Goal: Information Seeking & Learning: Learn about a topic

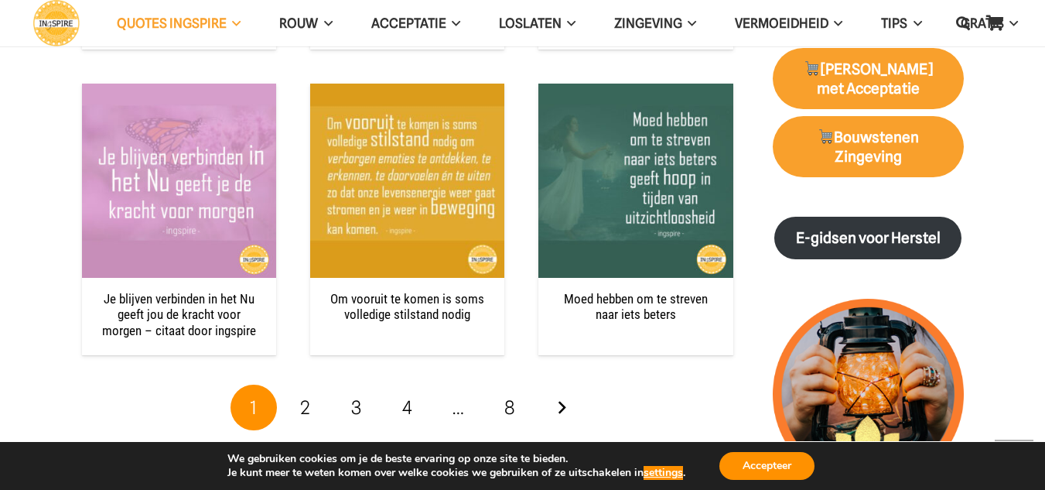
scroll to position [2073, 0]
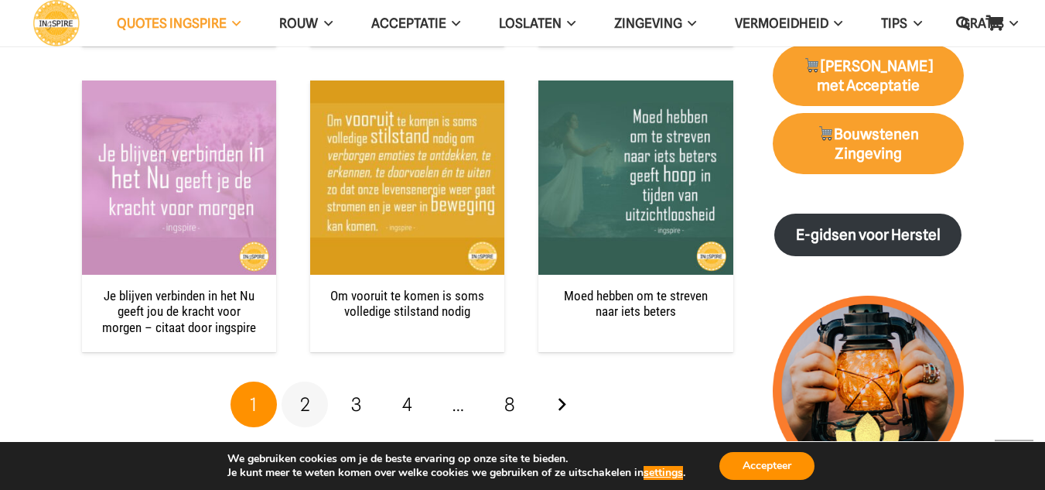
click at [302, 393] on span "2" at bounding box center [305, 404] width 10 height 22
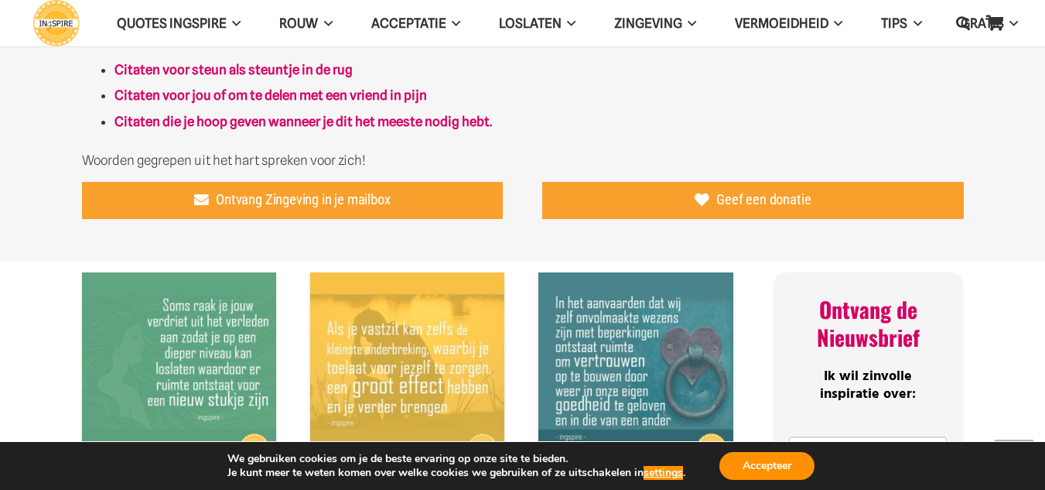
scroll to position [896, 0]
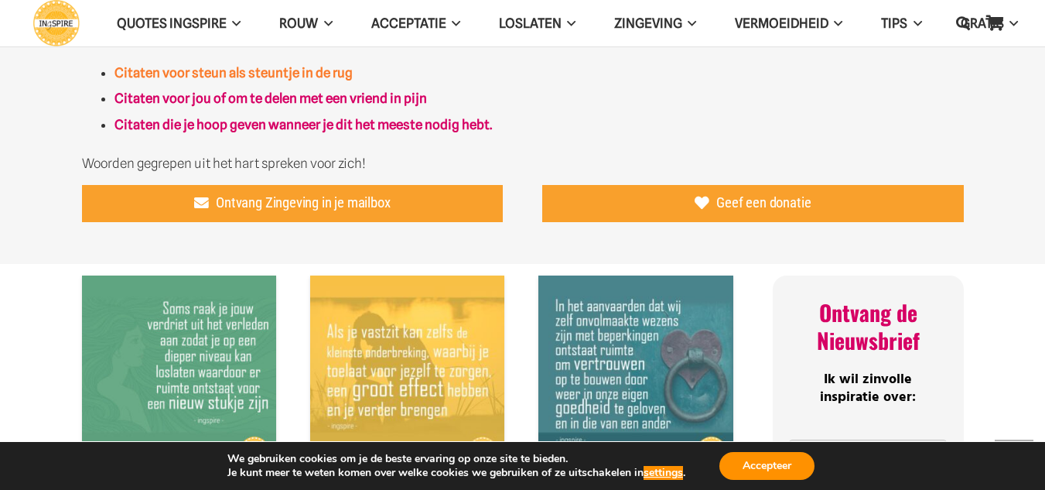
click at [325, 69] on strong "Citaten voor steun als steuntje in de rug" at bounding box center [233, 72] width 238 height 15
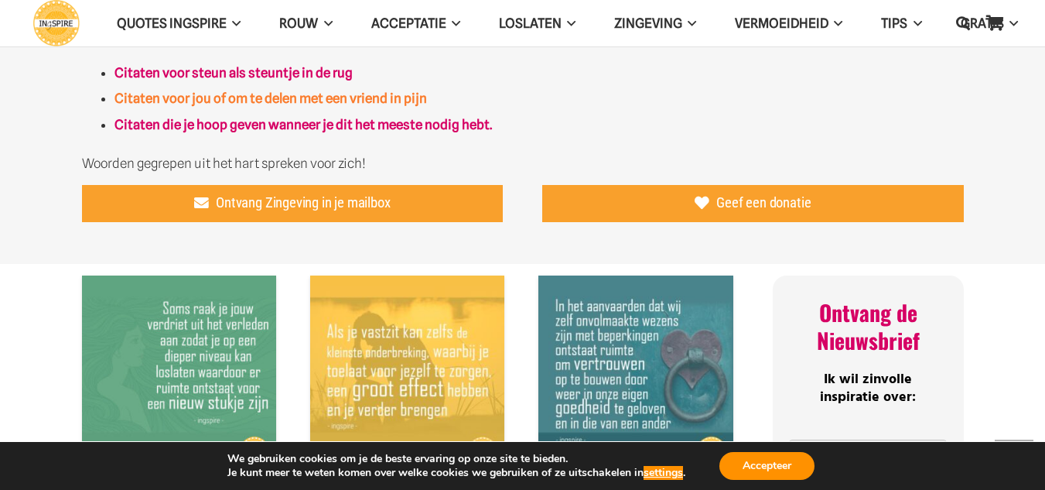
click at [402, 106] on strong "Citaten voor jou of om te delen met een vriend in pijn" at bounding box center [270, 97] width 312 height 15
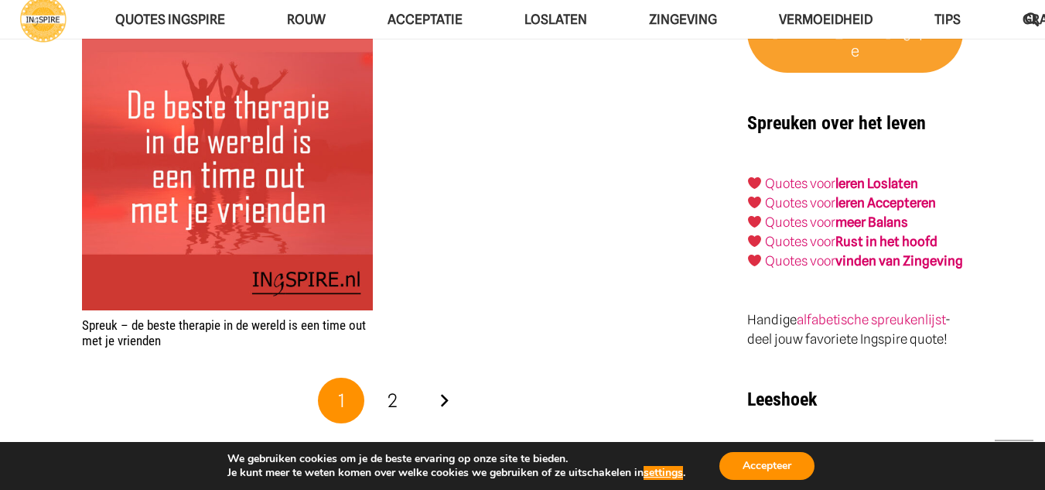
scroll to position [2525, 0]
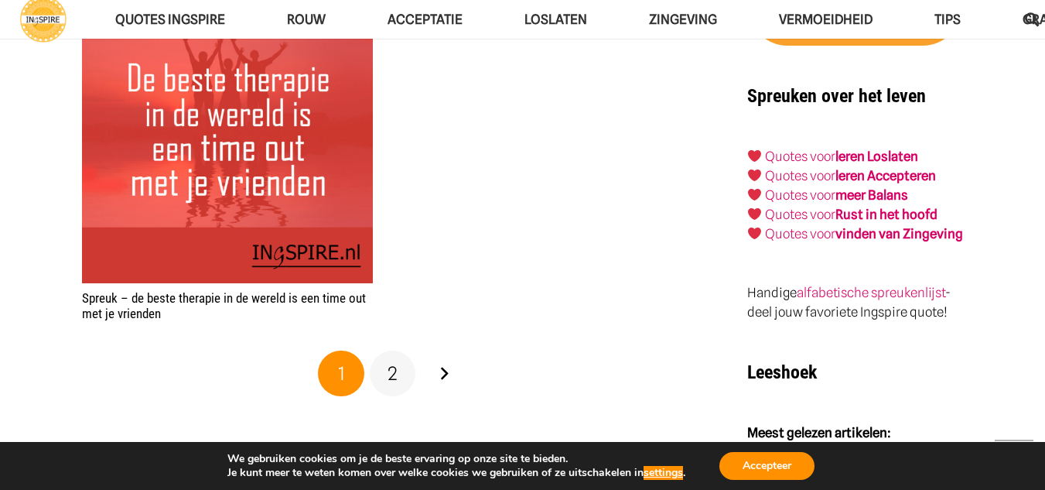
click at [389, 384] on span "2" at bounding box center [392, 373] width 10 height 22
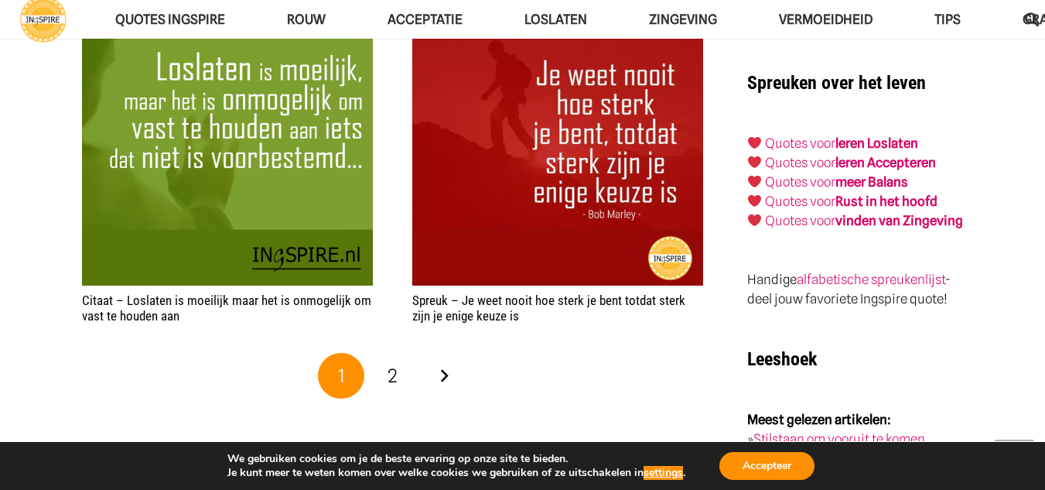
scroll to position [2614, 0]
click at [393, 377] on span "2" at bounding box center [392, 374] width 10 height 22
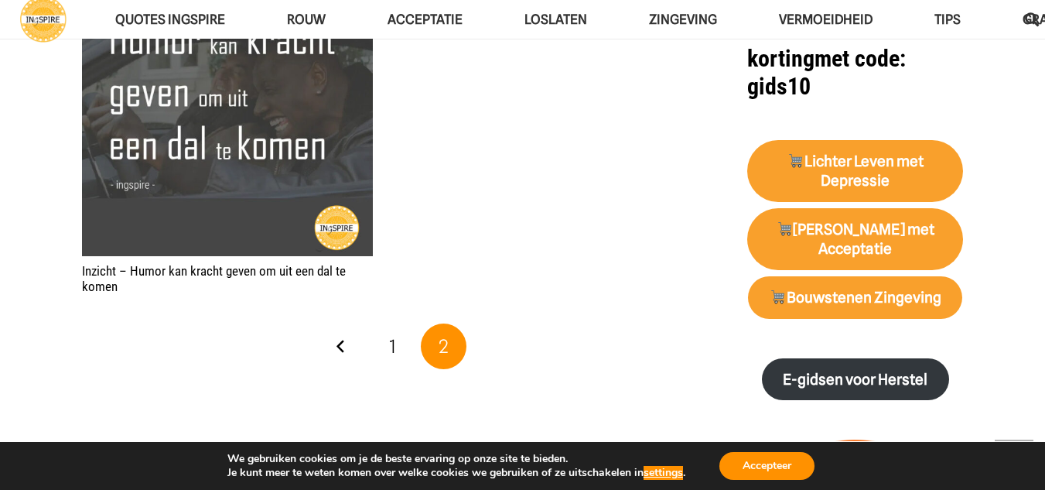
scroll to position [1522, 0]
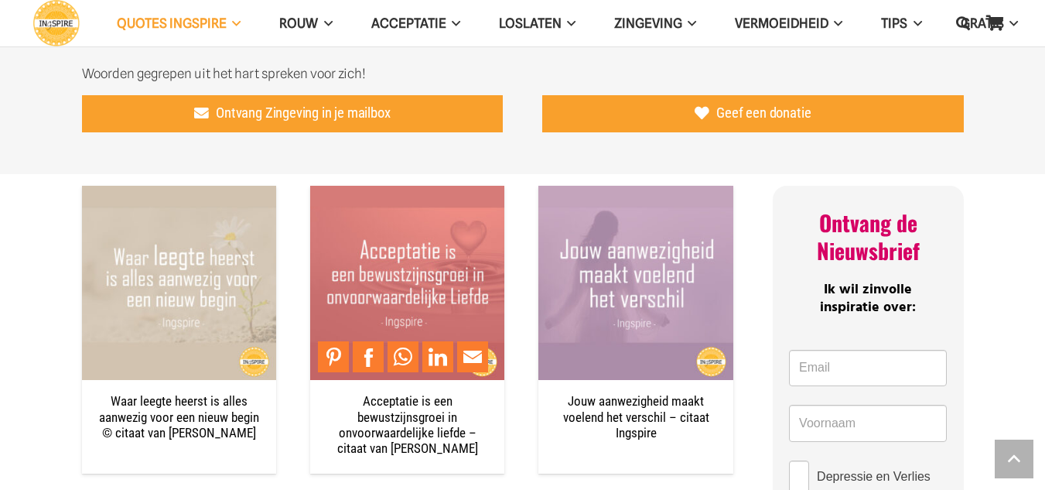
scroll to position [920, 0]
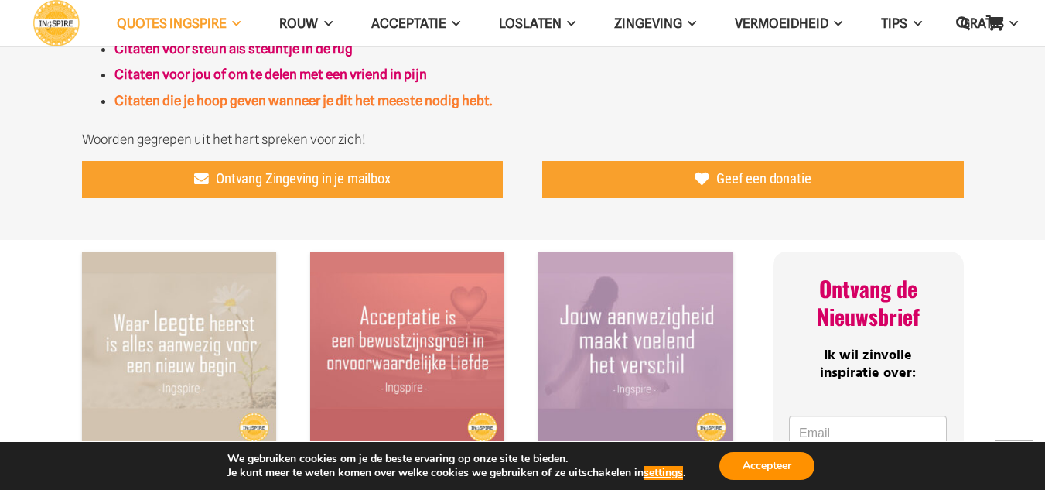
click at [465, 97] on strong "Citaten die je hoop geven wanneer je dit het meeste nodig hebt." at bounding box center [302, 100] width 377 height 15
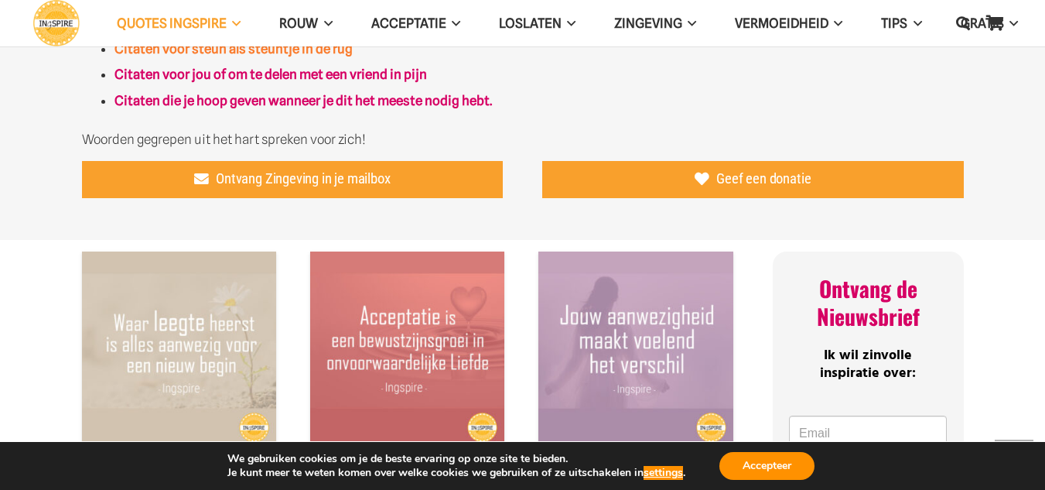
click at [323, 50] on strong "Citaten voor steun als steuntje in de rug" at bounding box center [233, 48] width 238 height 15
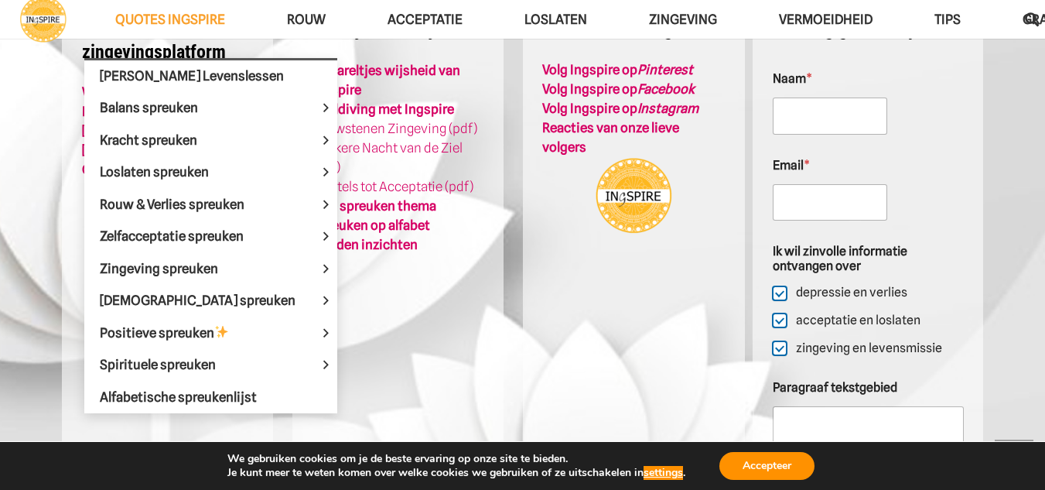
scroll to position [3810, 0]
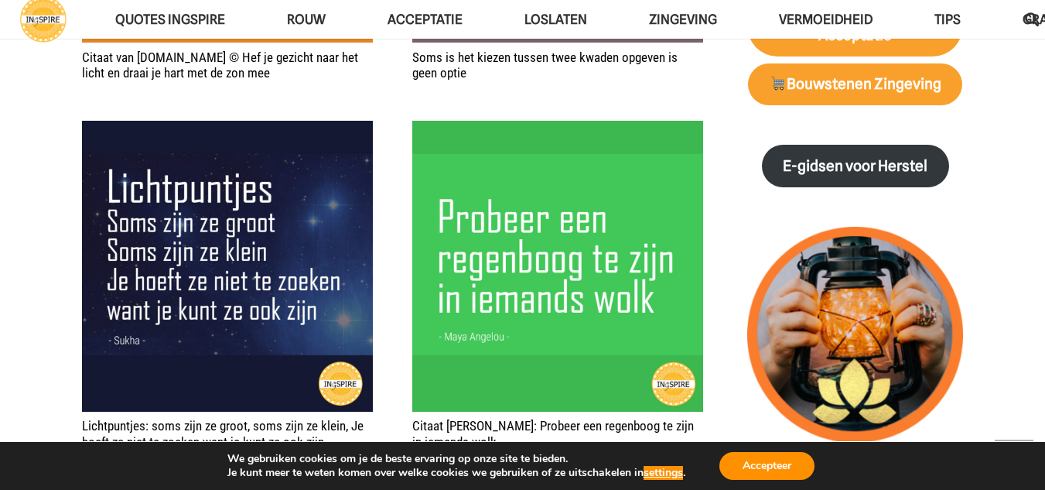
scroll to position [1660, 0]
